Goal: Task Accomplishment & Management: Complete application form

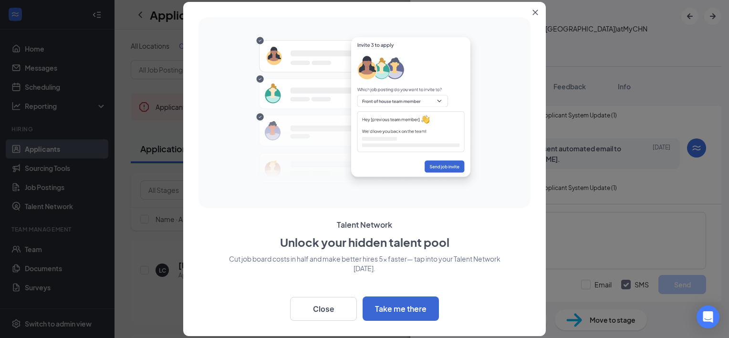
click at [535, 11] on icon "Close" at bounding box center [535, 12] width 5 height 5
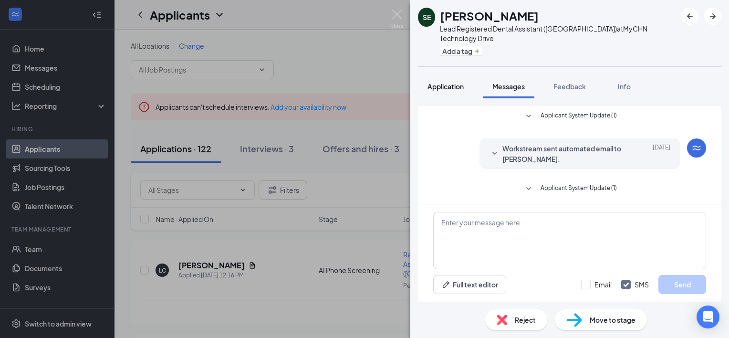
click at [453, 82] on span "Application" at bounding box center [445, 86] width 36 height 9
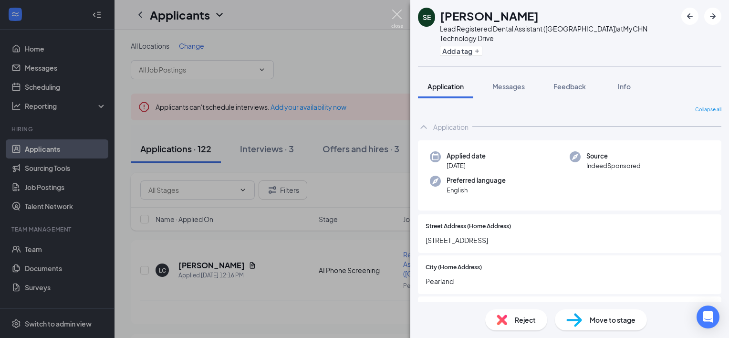
click at [397, 15] on img at bounding box center [397, 19] width 12 height 19
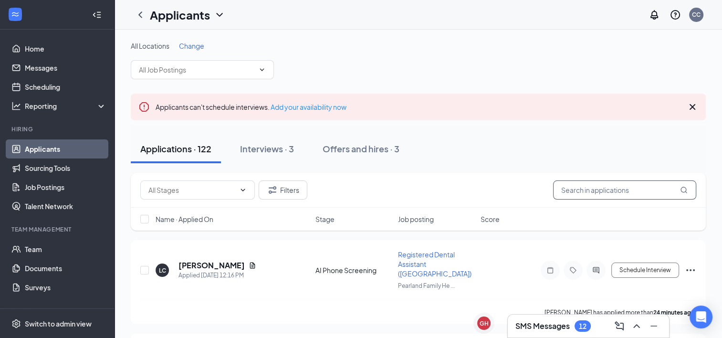
click at [582, 193] on input "text" at bounding box center [624, 189] width 143 height 19
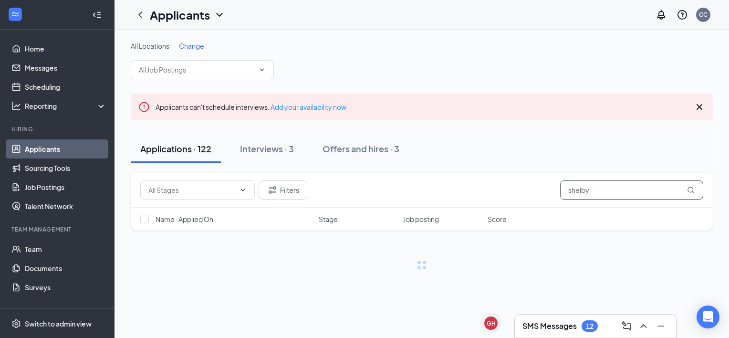
type input "shelby"
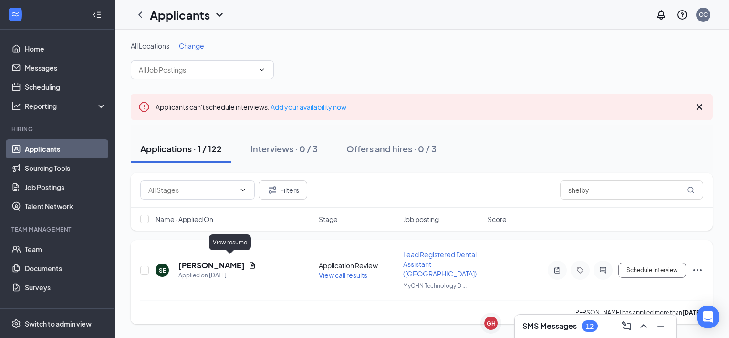
click at [248, 263] on icon "Document" at bounding box center [252, 265] width 8 height 8
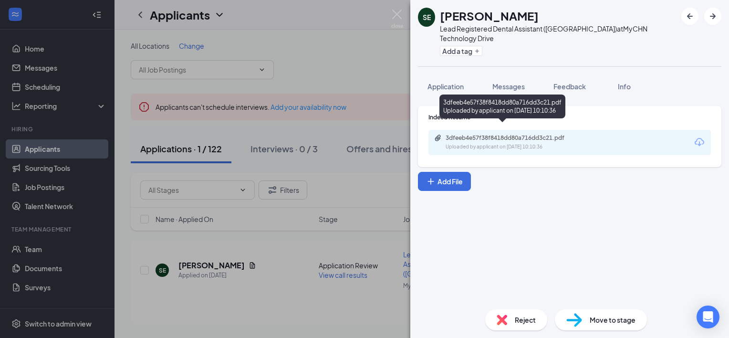
click at [490, 143] on div "Uploaded by applicant on [DATE] 10:10:36" at bounding box center [516, 147] width 143 height 8
